Goal: Information Seeking & Learning: Learn about a topic

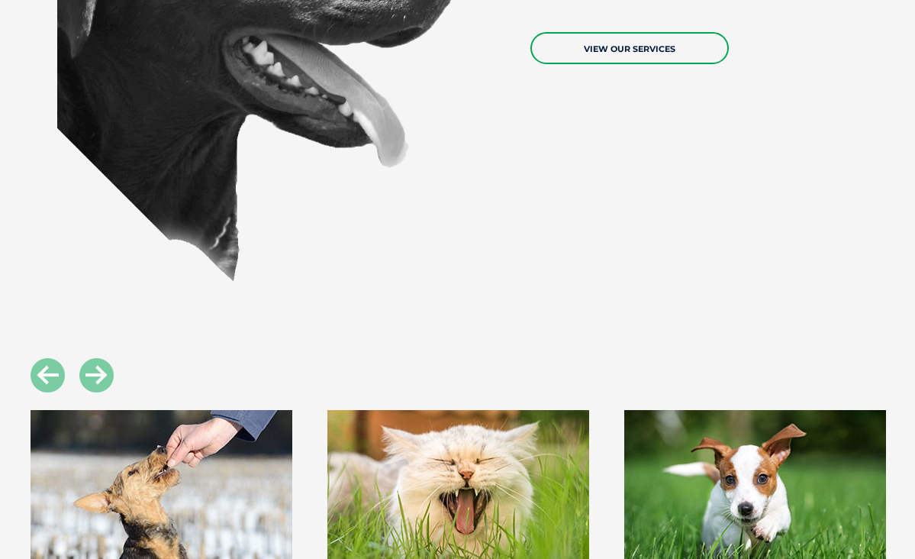
scroll to position [1607, 0]
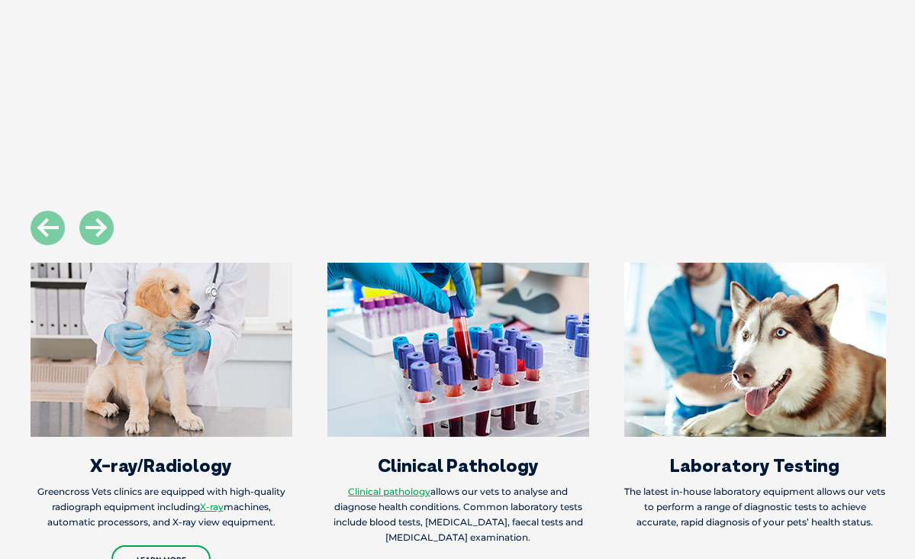
scroll to position [1605, 0]
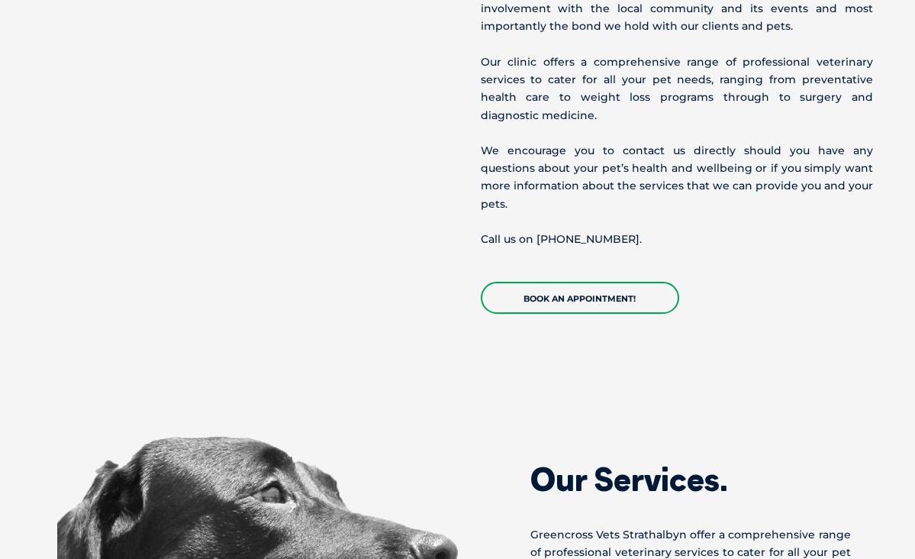
scroll to position [1060, 0]
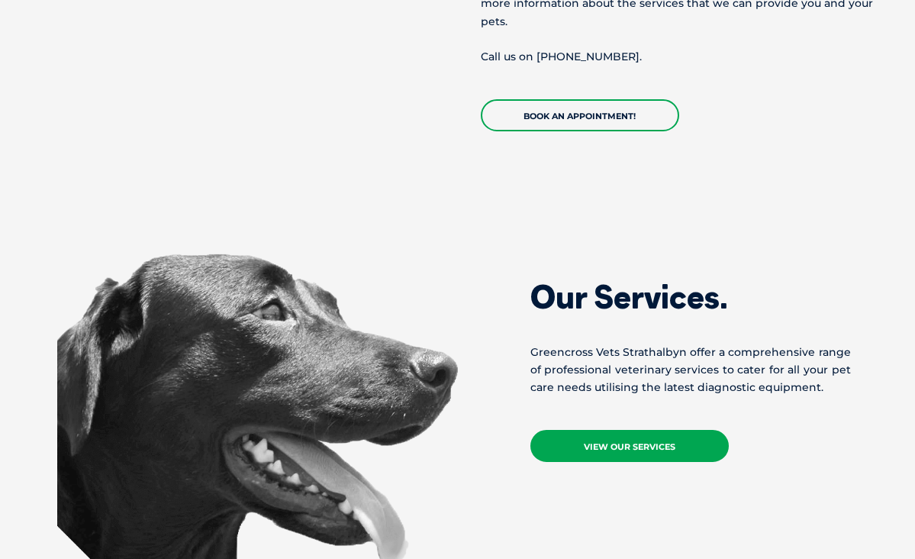
click at [594, 430] on link "View Our Services" at bounding box center [630, 446] width 199 height 32
